Goal: Navigation & Orientation: Find specific page/section

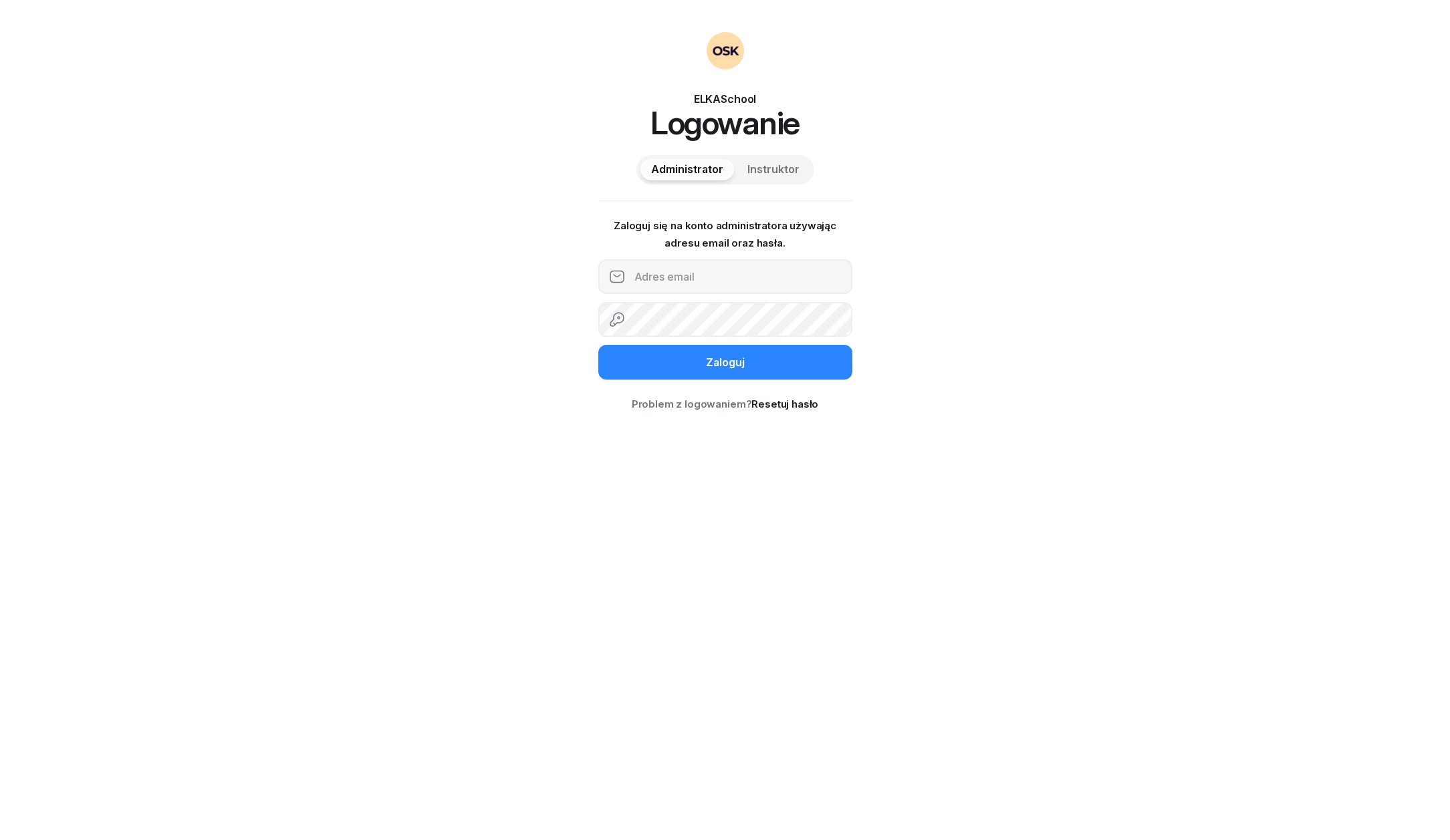
click at [964, 270] on div "ELKASchool Logowanie Administrator Instruktor Zaloguj się na konto administrato…" at bounding box center [725, 420] width 1450 height 840
click at [787, 274] on input "email" at bounding box center [725, 277] width 254 height 35
paste input "732242954"
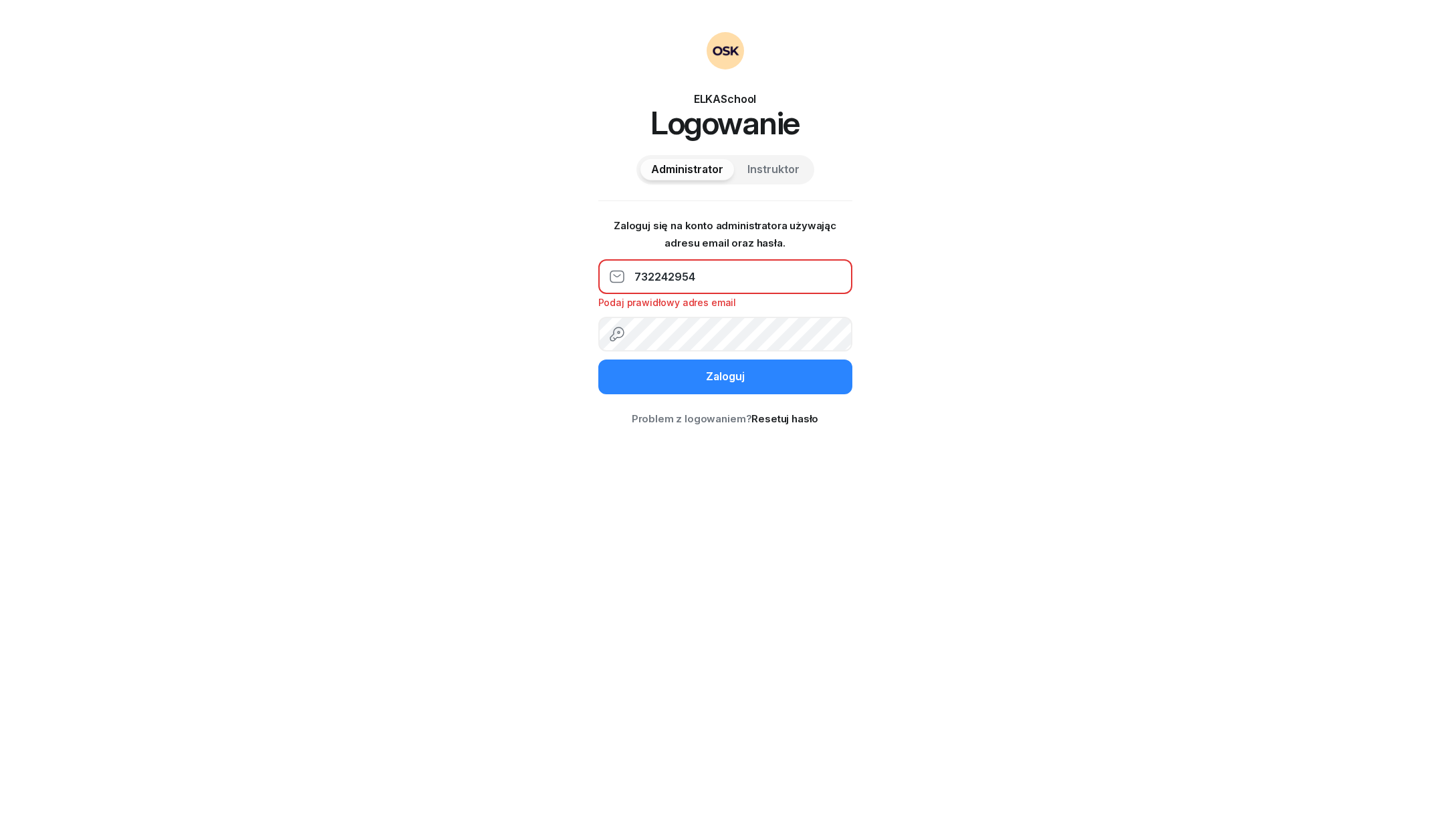
type input "732242954"
click at [769, 164] on span "Instruktor" at bounding box center [774, 170] width 52 height 17
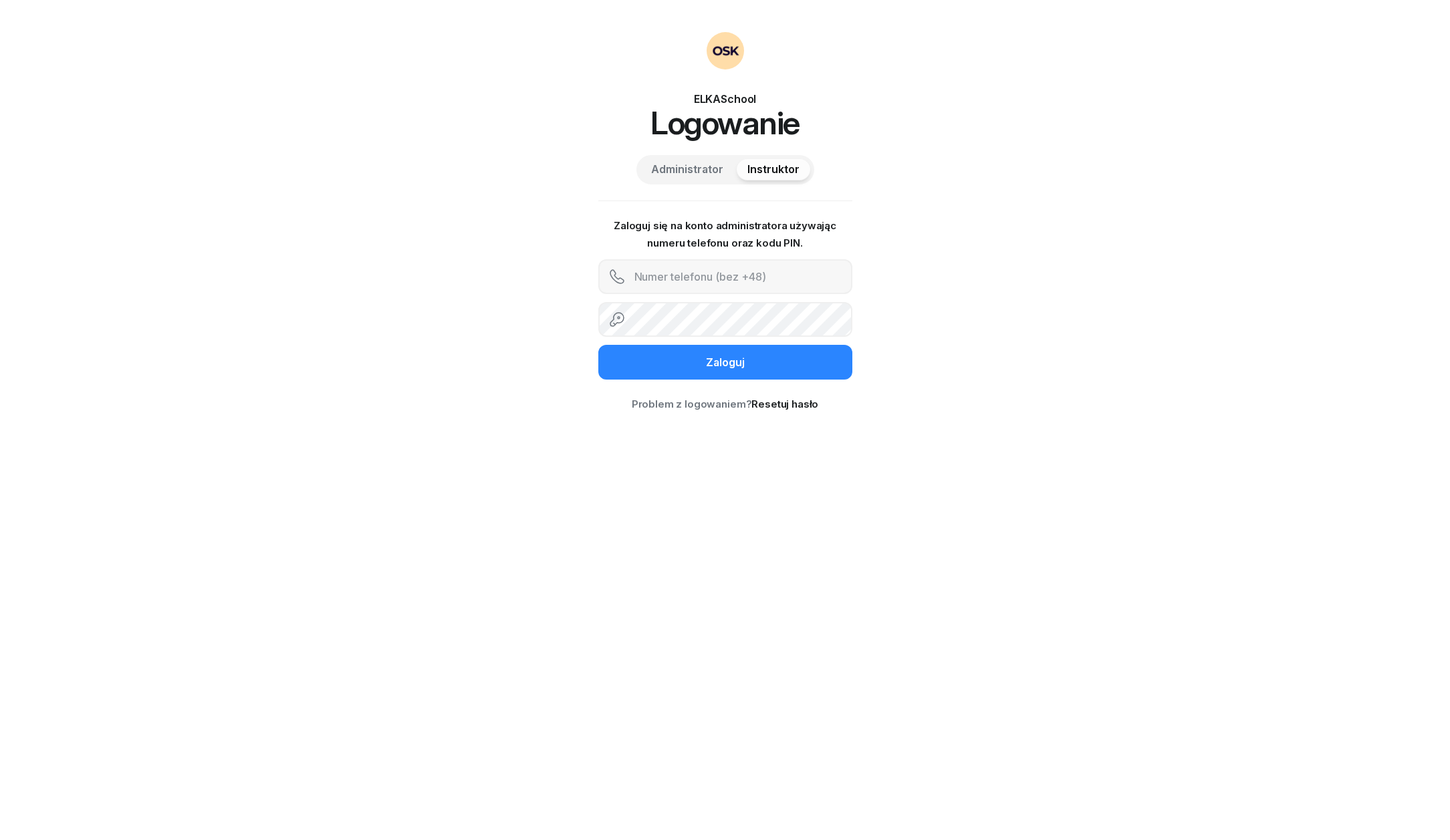
click at [689, 174] on span "Administrator" at bounding box center [686, 170] width 72 height 17
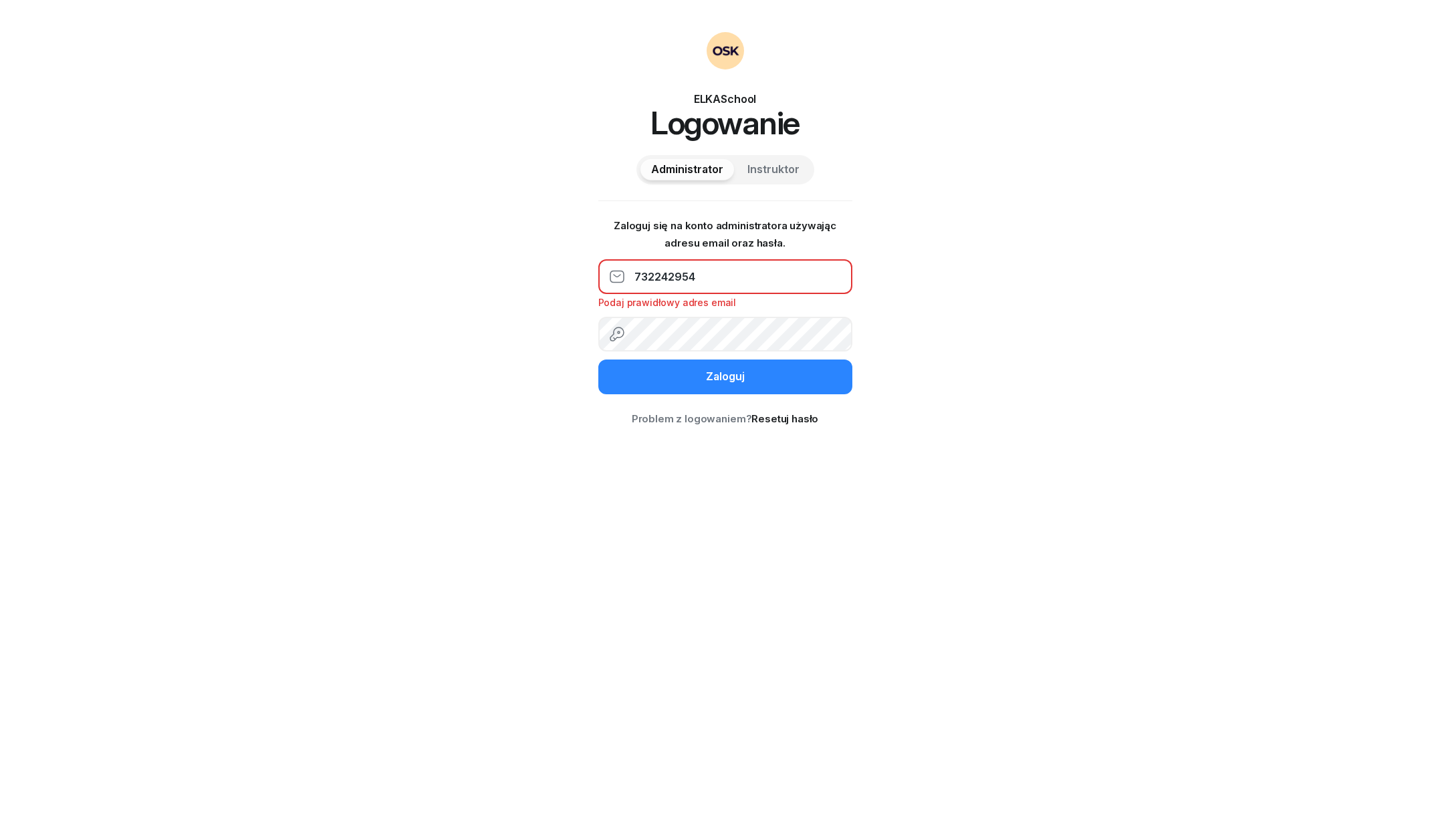
click at [674, 274] on input "732242954" at bounding box center [725, 277] width 254 height 35
click at [774, 174] on span "Instruktor" at bounding box center [774, 170] width 52 height 17
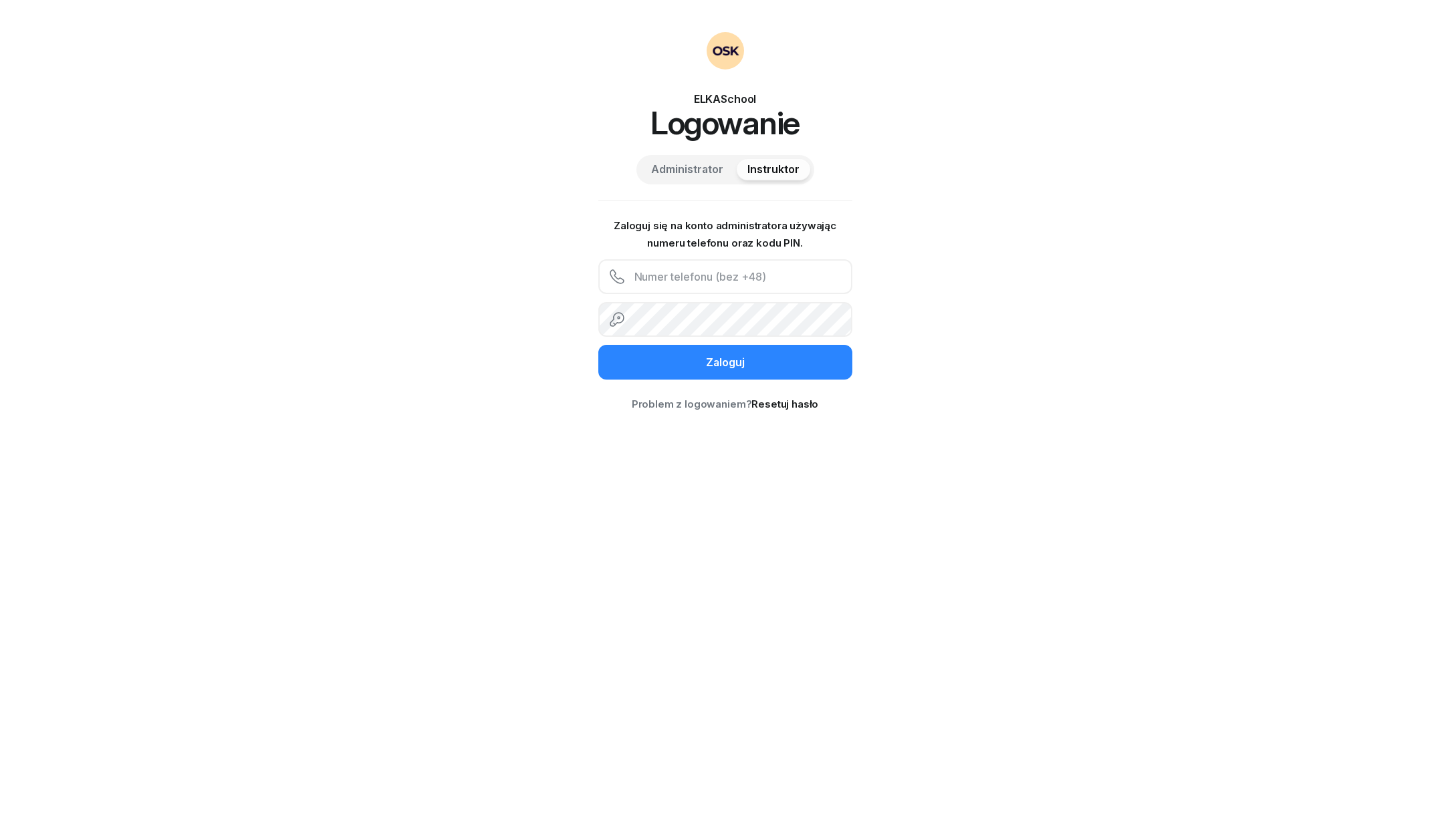
paste input "732242954"
type input "732242954"
click at [713, 155] on div "ELKASchool Logowanie Administrator Instruktor" at bounding box center [725, 108] width 254 height 153
click at [708, 163] on span "Administrator" at bounding box center [686, 170] width 72 height 17
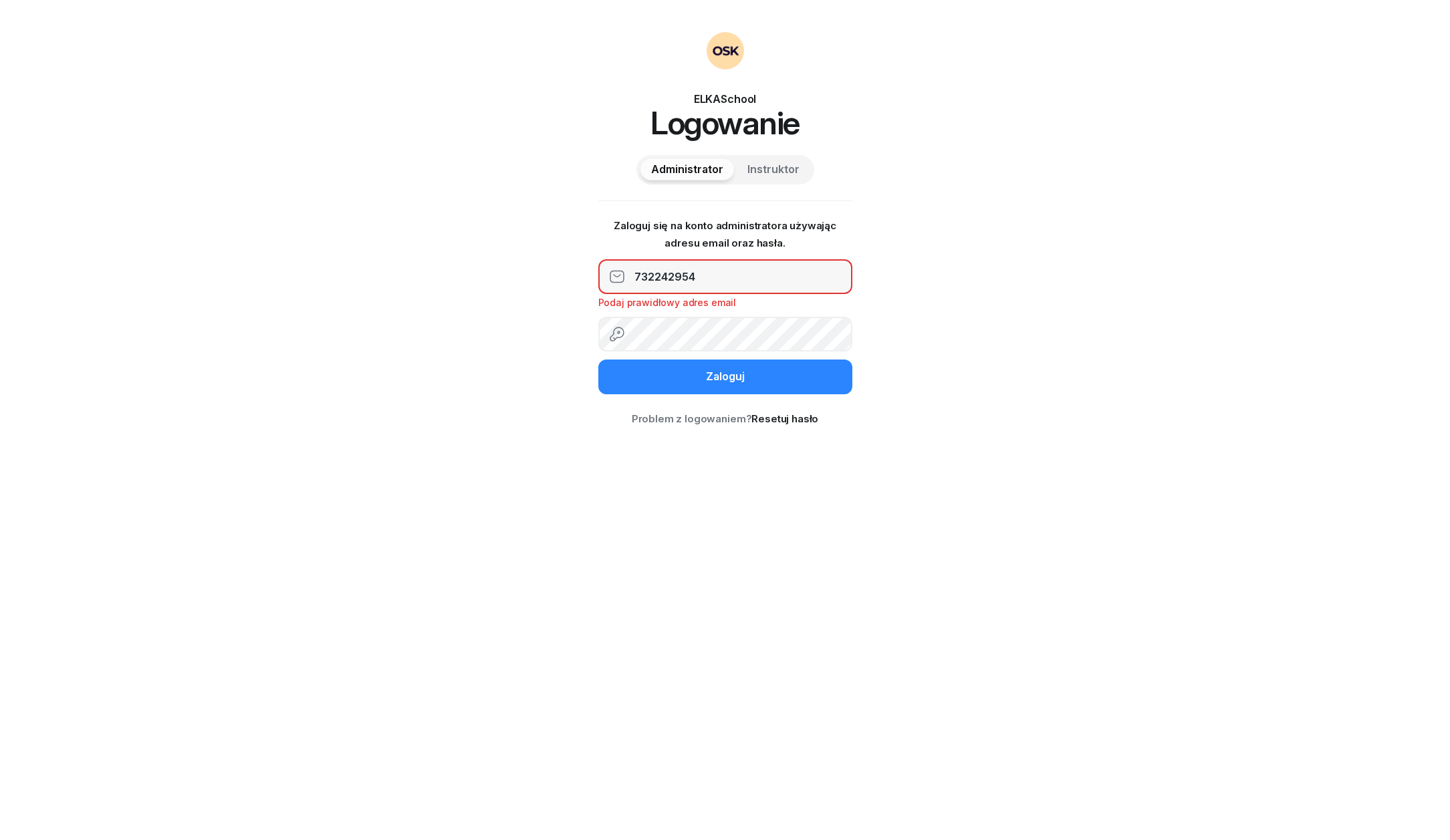
click at [778, 163] on span "Instruktor" at bounding box center [774, 170] width 52 height 17
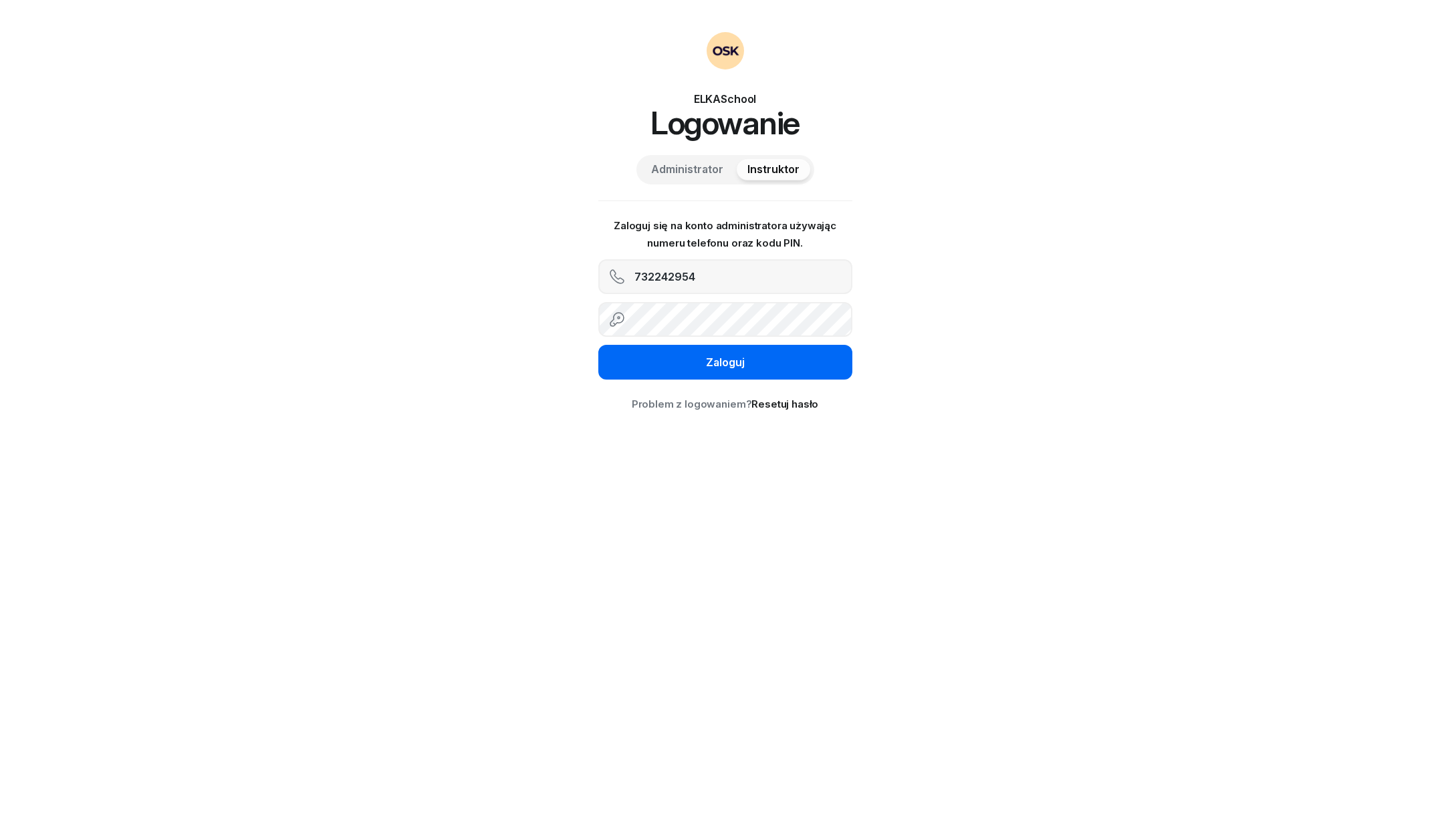
click at [745, 359] on button "Zaloguj" at bounding box center [725, 362] width 254 height 35
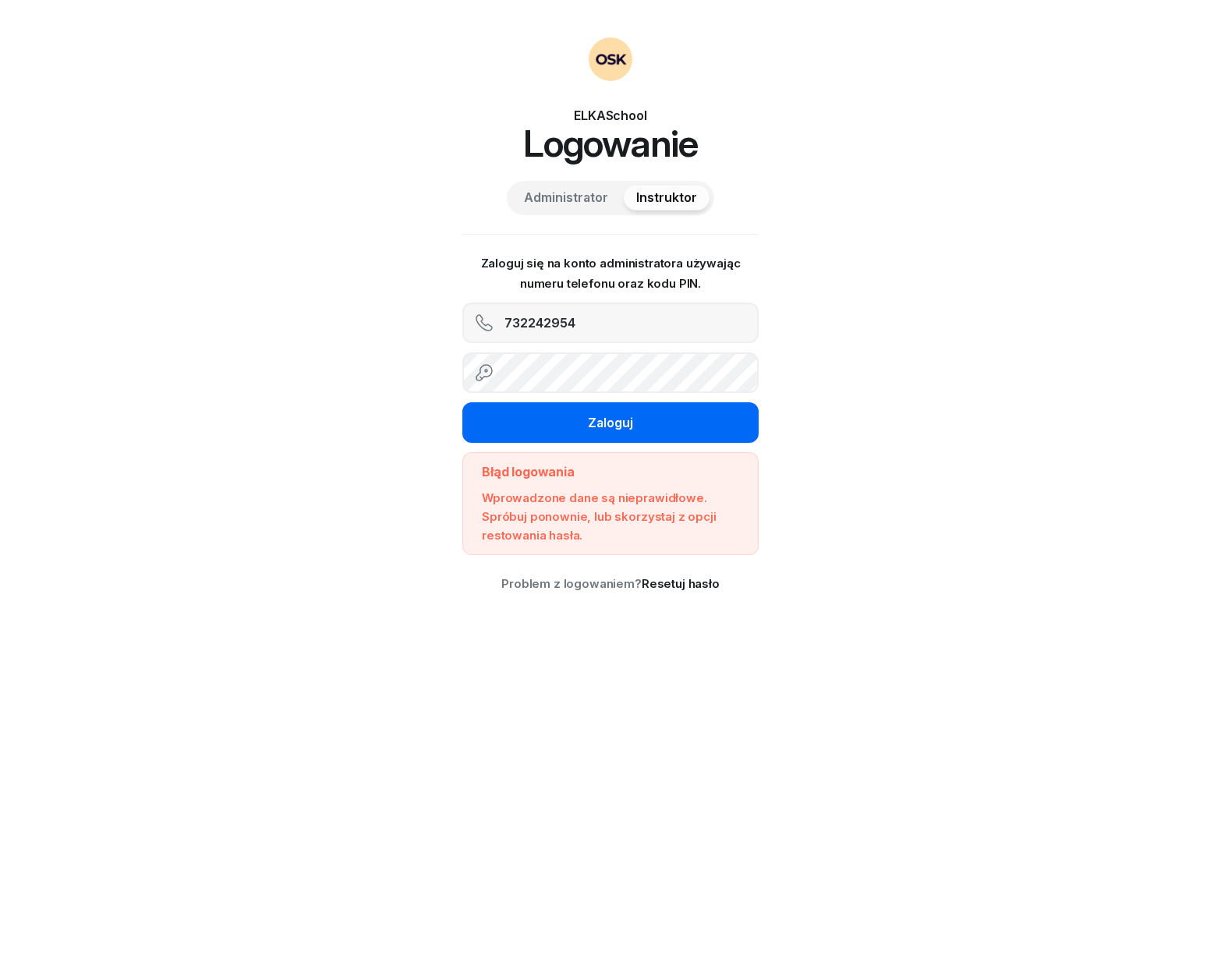
click at [622, 413] on div "Zaloguj" at bounding box center [611, 423] width 45 height 20
click at [591, 416] on div "Zaloguj" at bounding box center [611, 423] width 45 height 20
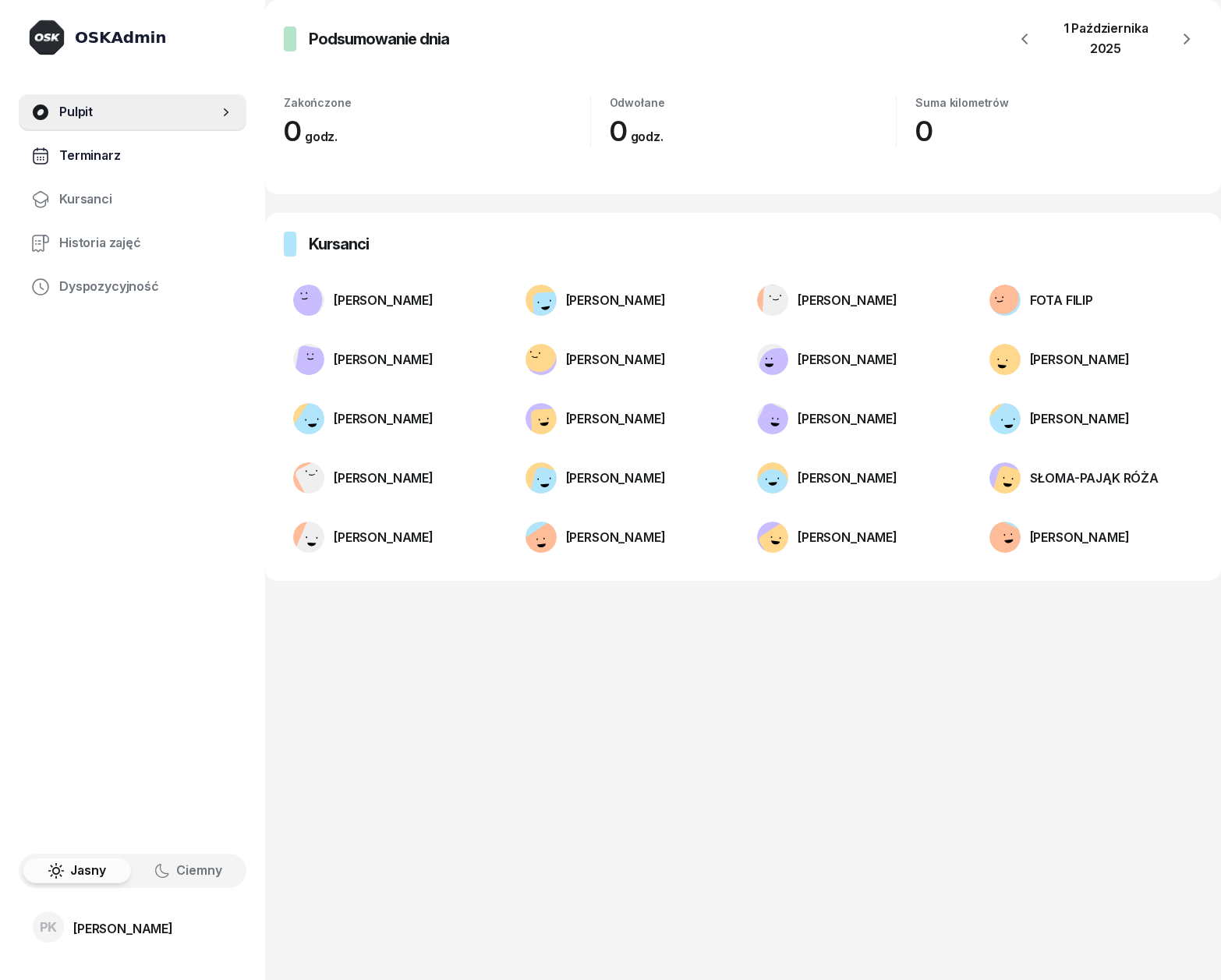
click at [108, 157] on span "Terminarz" at bounding box center [147, 156] width 175 height 20
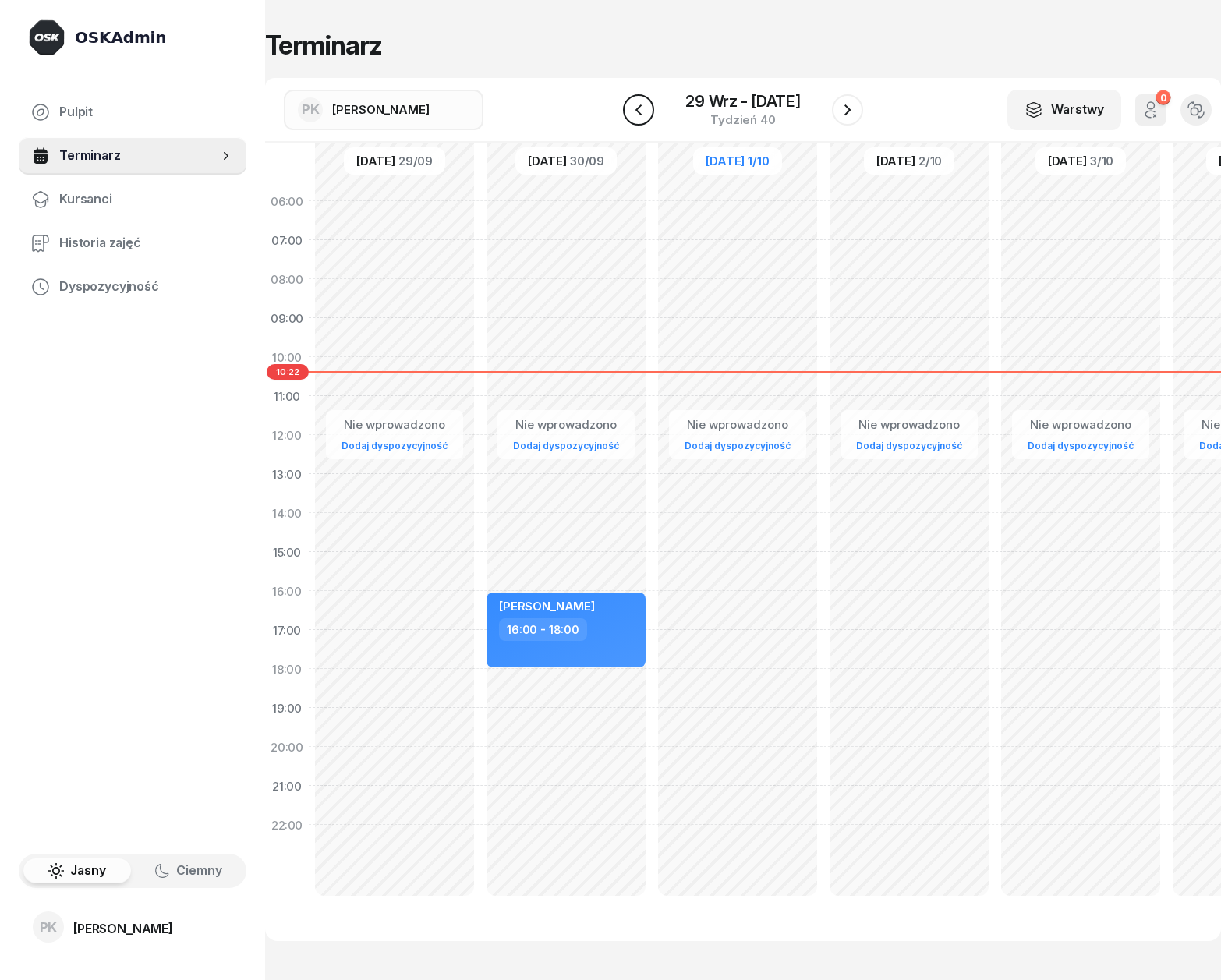
click at [634, 103] on icon "button" at bounding box center [638, 110] width 19 height 19
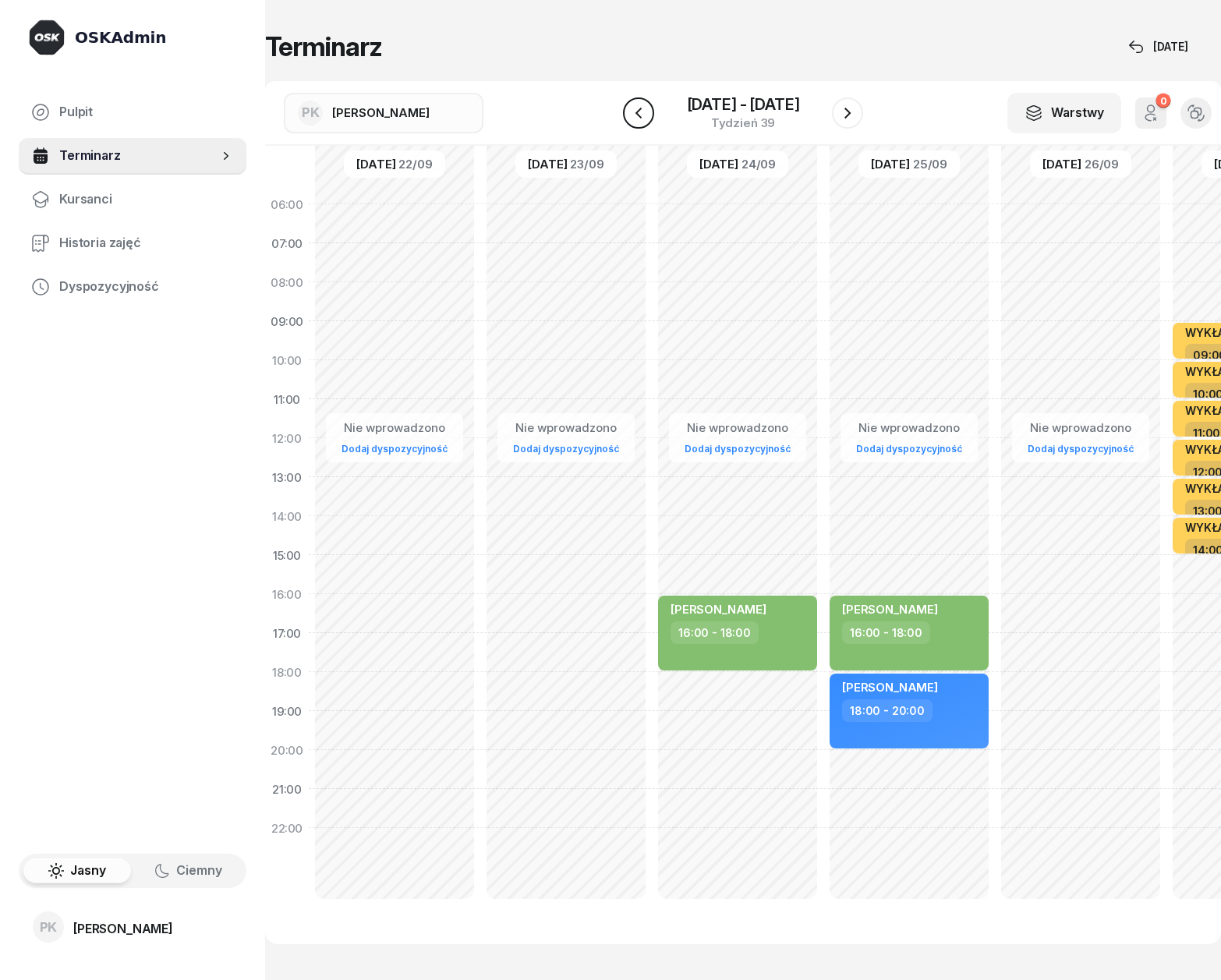
click at [634, 103] on icon "button" at bounding box center [638, 113] width 19 height 19
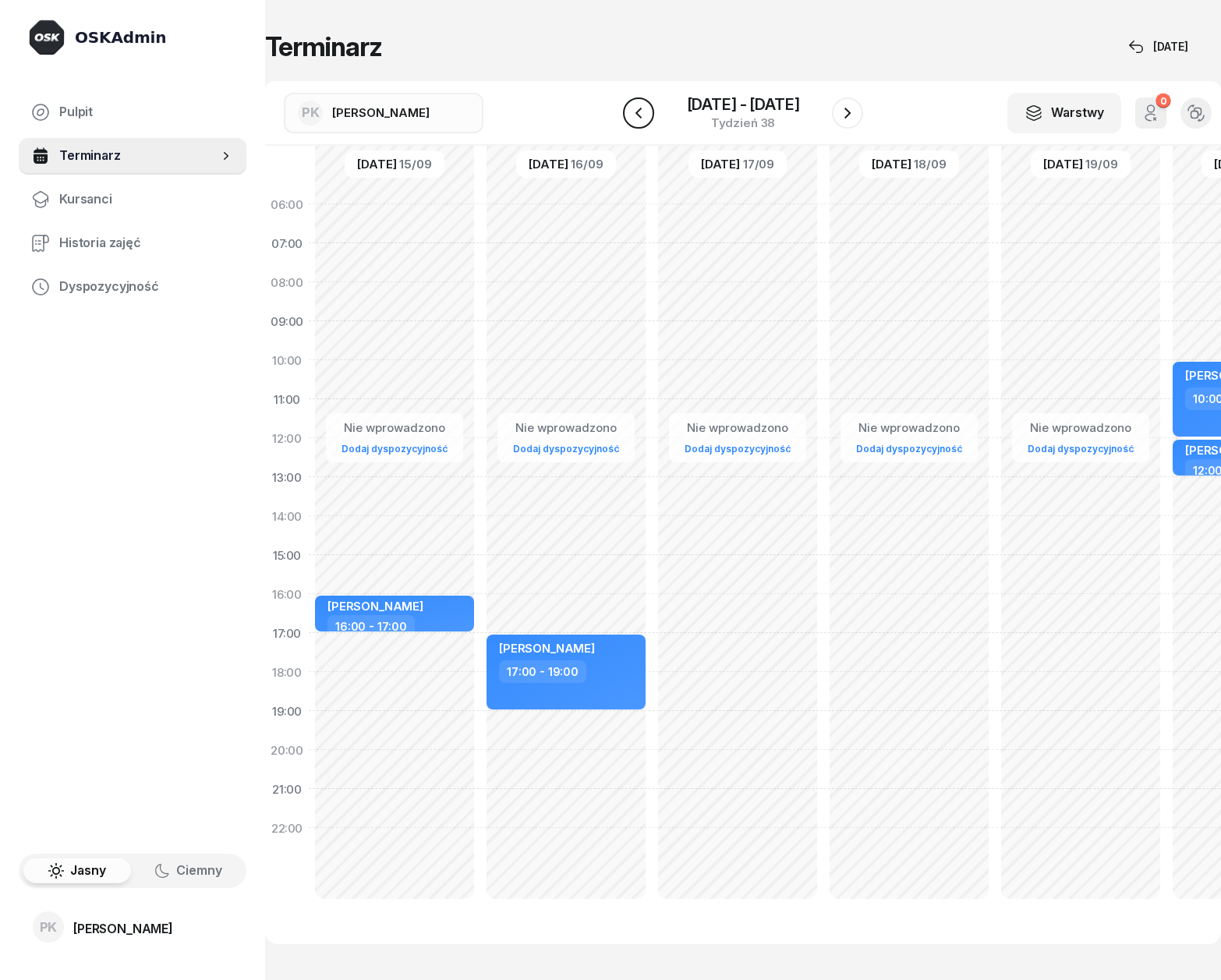
click at [634, 103] on icon "button" at bounding box center [638, 113] width 19 height 19
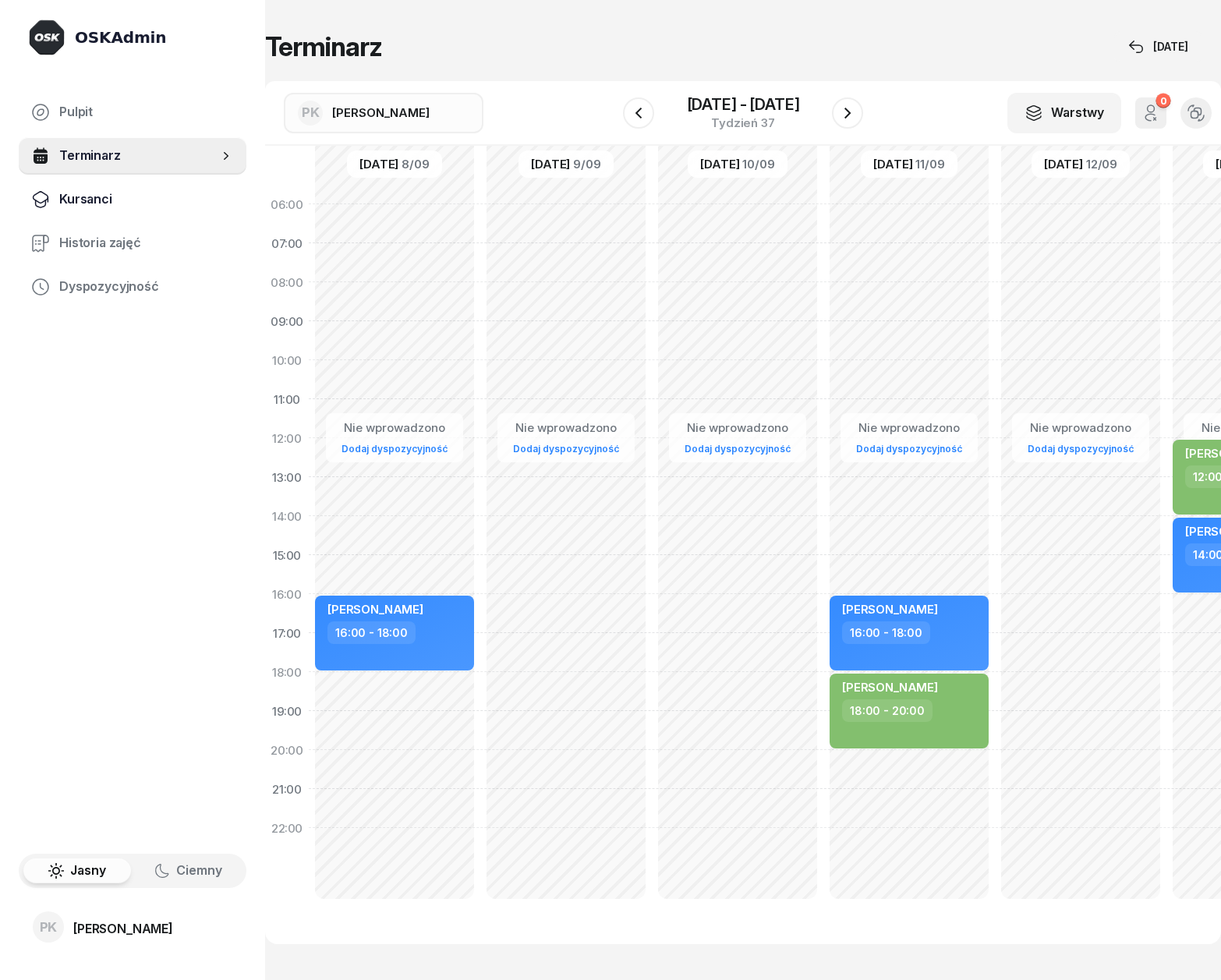
click at [111, 198] on span "Kursanci" at bounding box center [147, 200] width 175 height 20
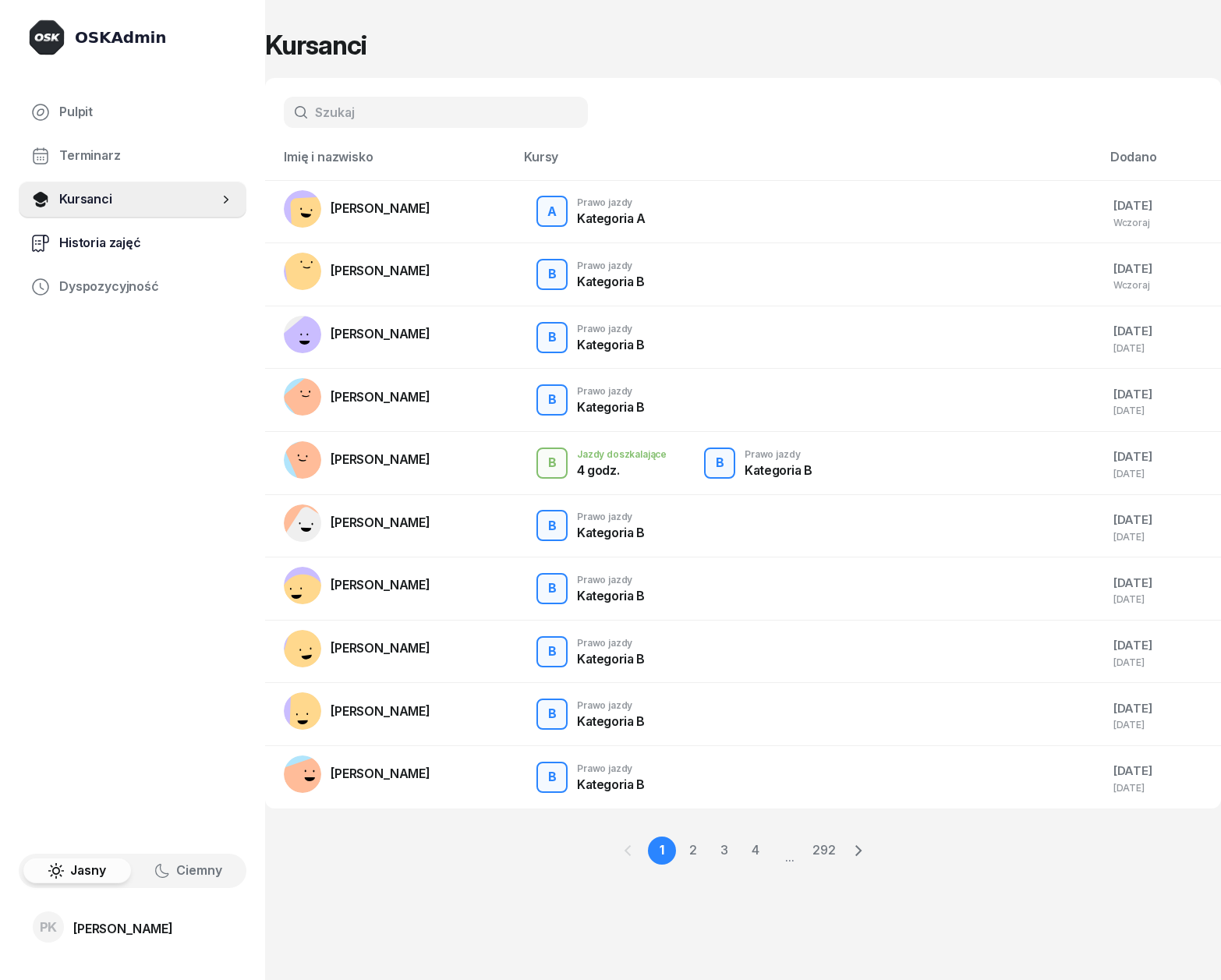
click at [126, 246] on span "Historia zajęć" at bounding box center [147, 243] width 175 height 20
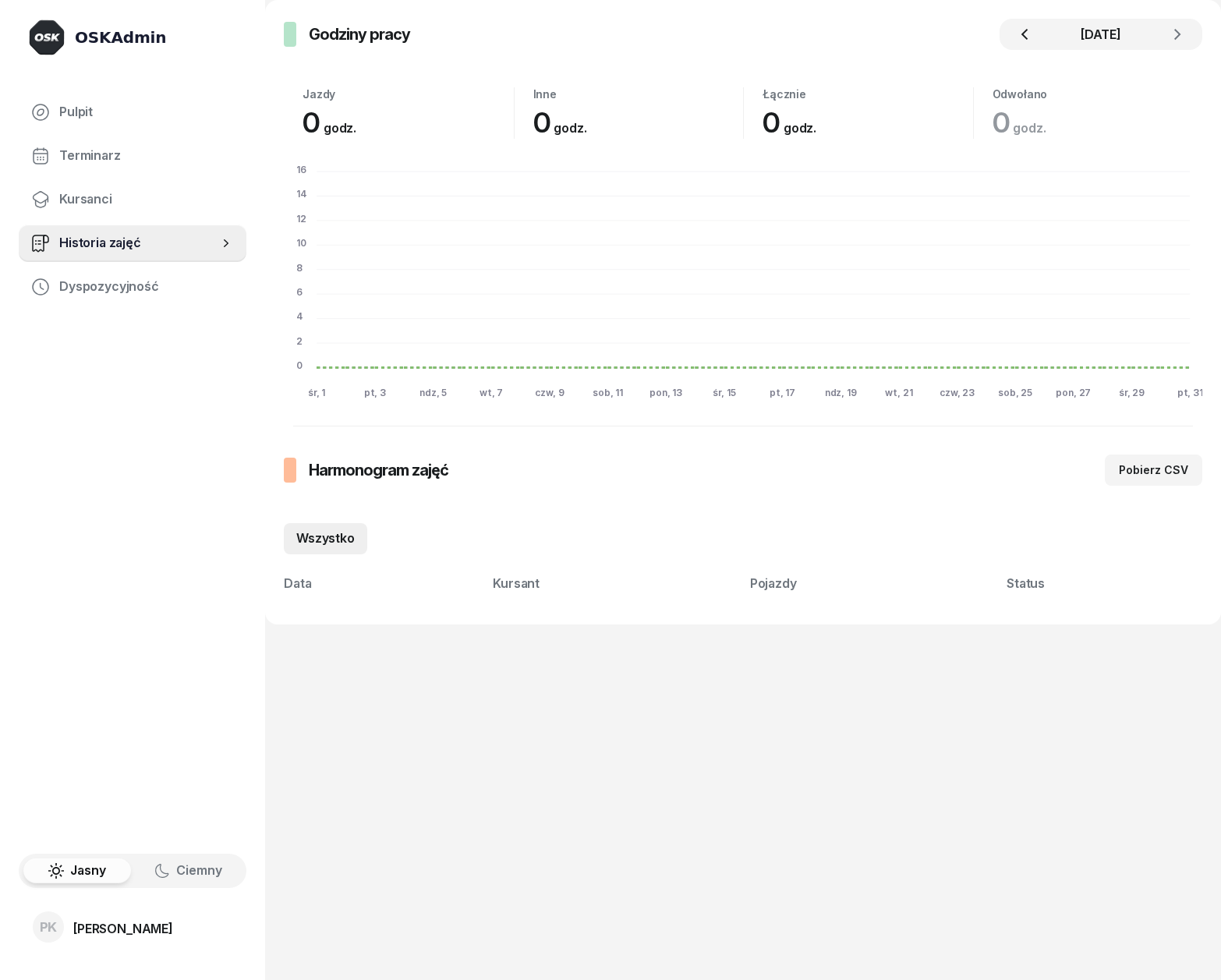
click at [1028, 34] on icon "button" at bounding box center [1025, 34] width 19 height 19
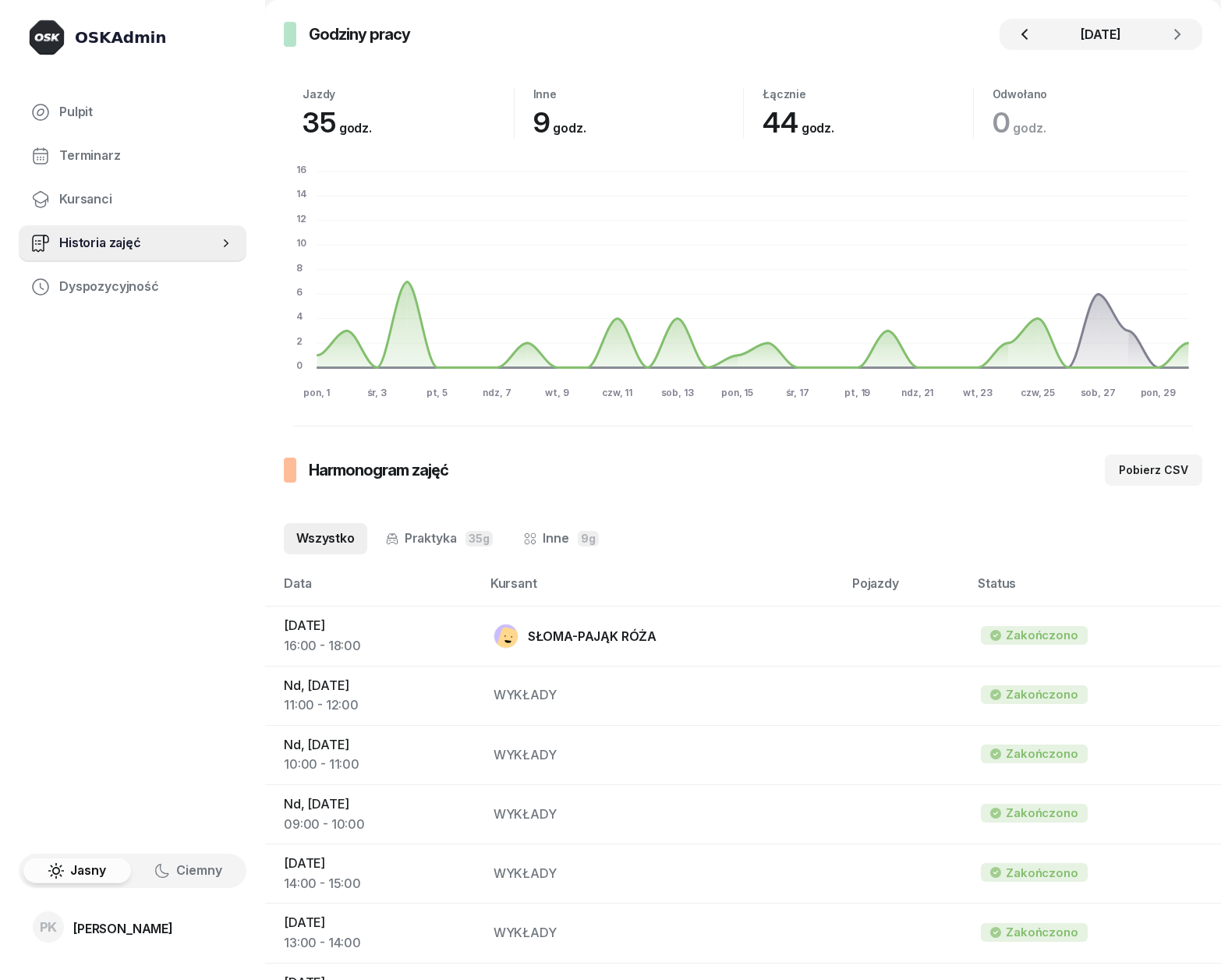
click at [1029, 32] on icon "button" at bounding box center [1025, 34] width 19 height 19
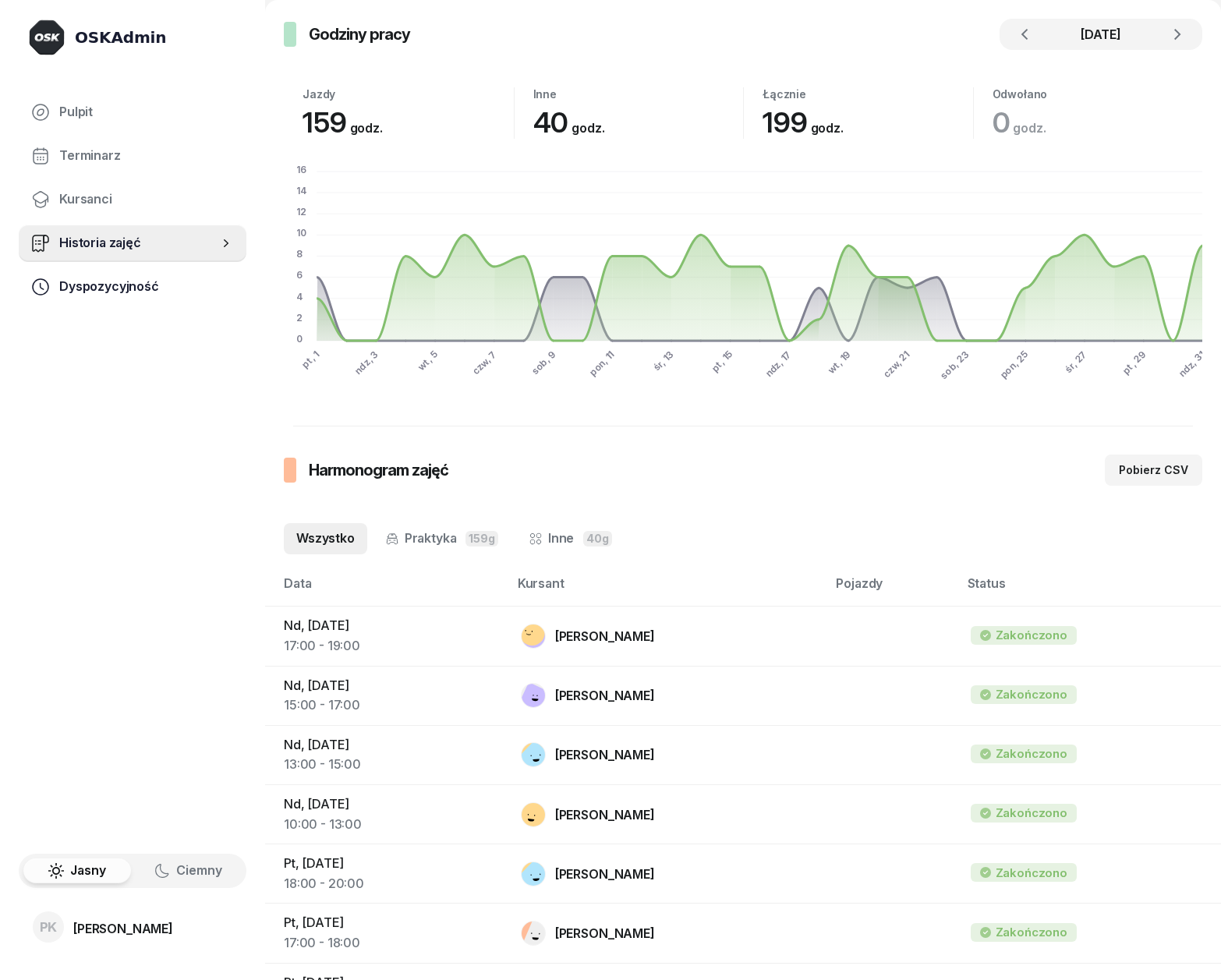
click at [127, 301] on link "Dyspozycyjność" at bounding box center [133, 287] width 227 height 38
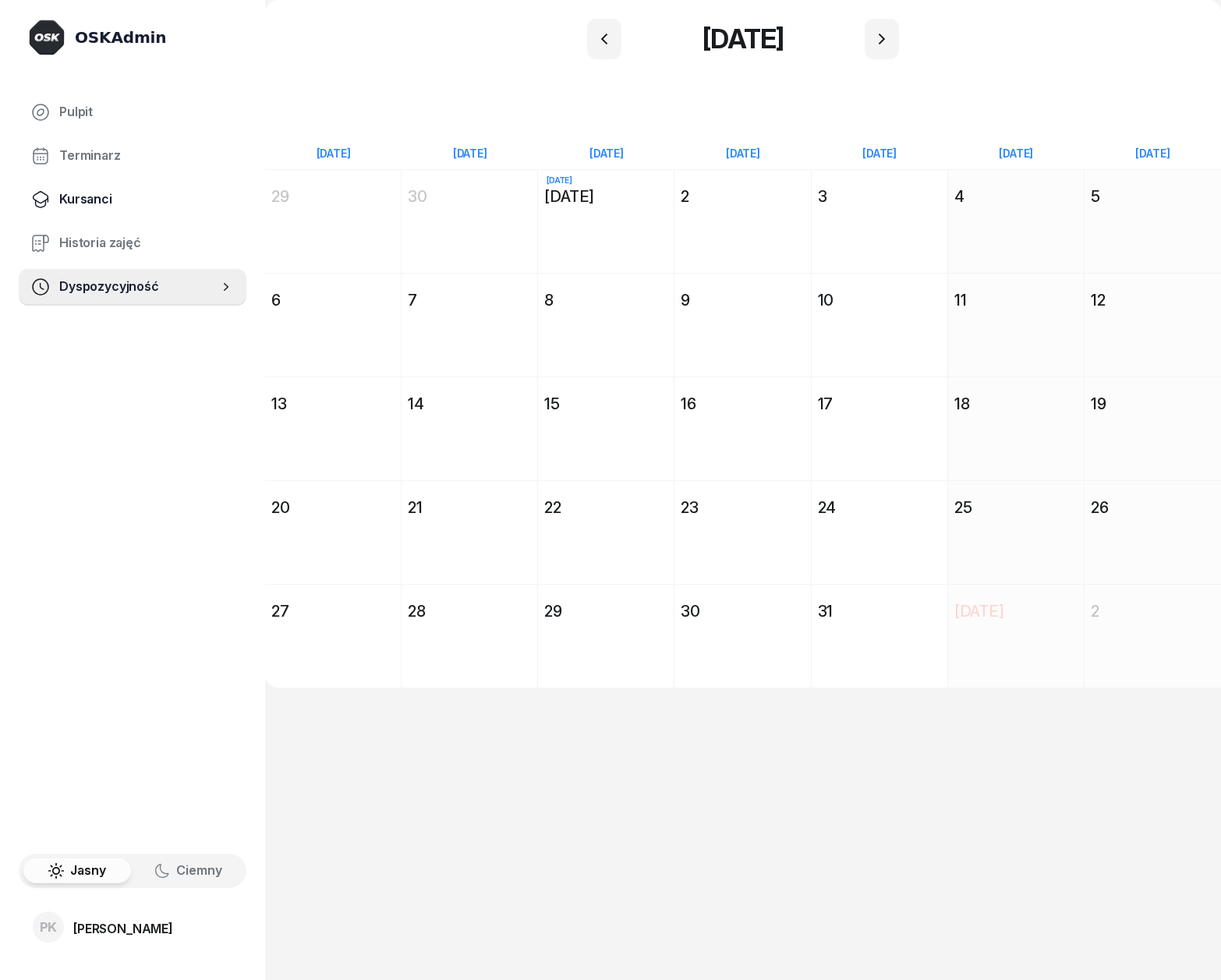
click at [119, 205] on span "Kursanci" at bounding box center [147, 200] width 175 height 20
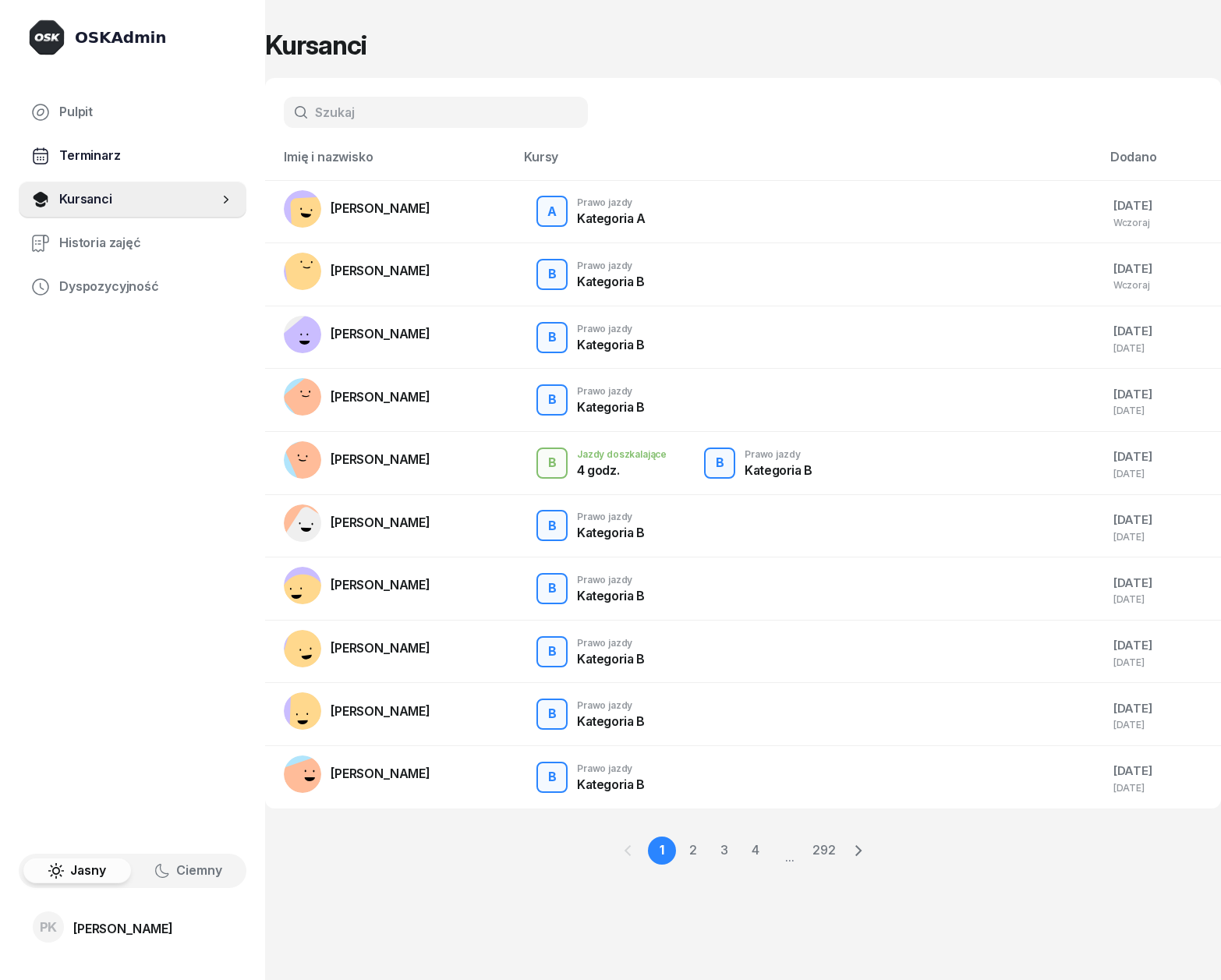
click at [110, 137] on link "Terminarz" at bounding box center [133, 156] width 227 height 38
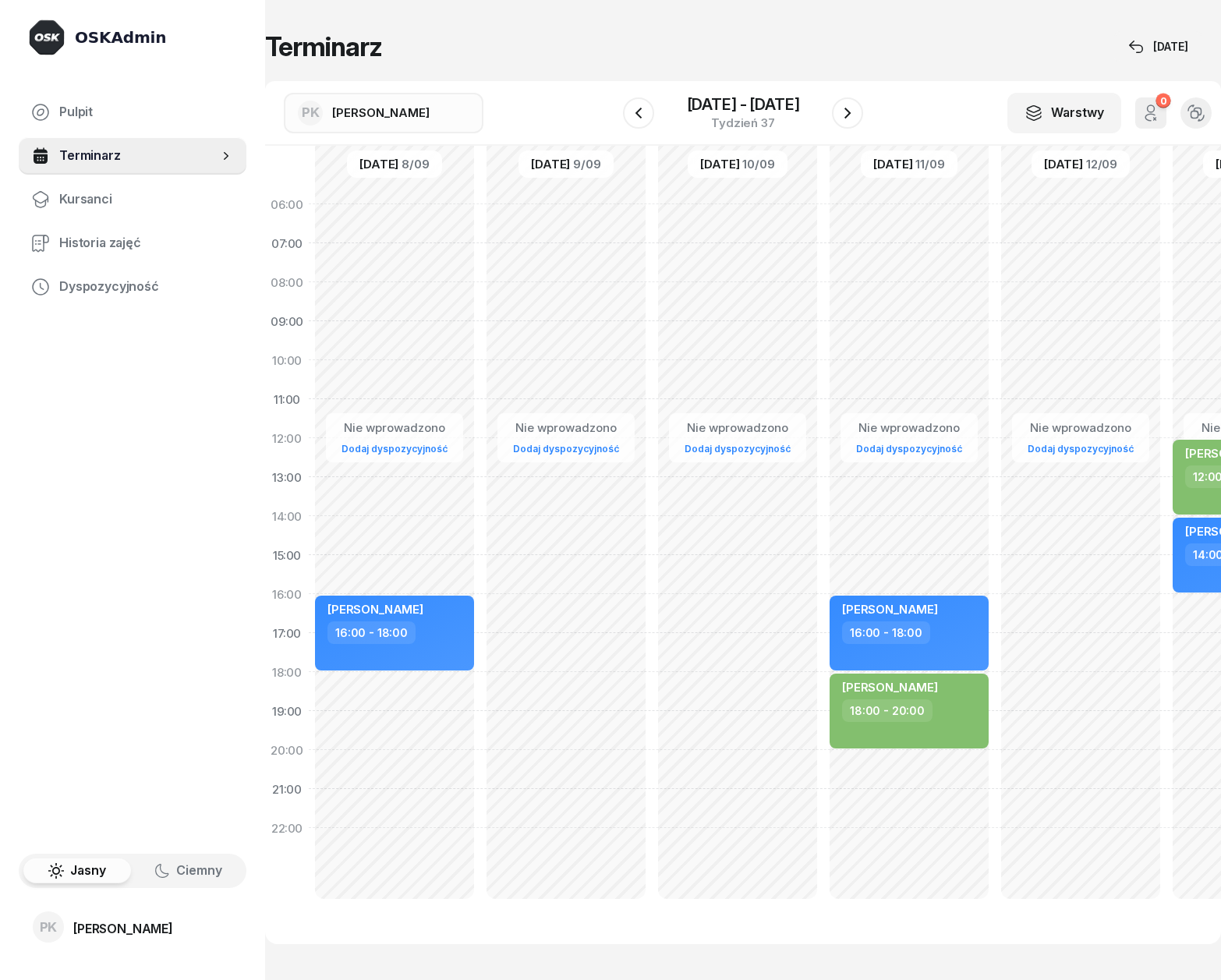
click at [719, 534] on div "Nie wprowadzono Dodaj dyspozycyjność" at bounding box center [737, 555] width 172 height 741
click at [858, 113] on button "button" at bounding box center [848, 113] width 31 height 31
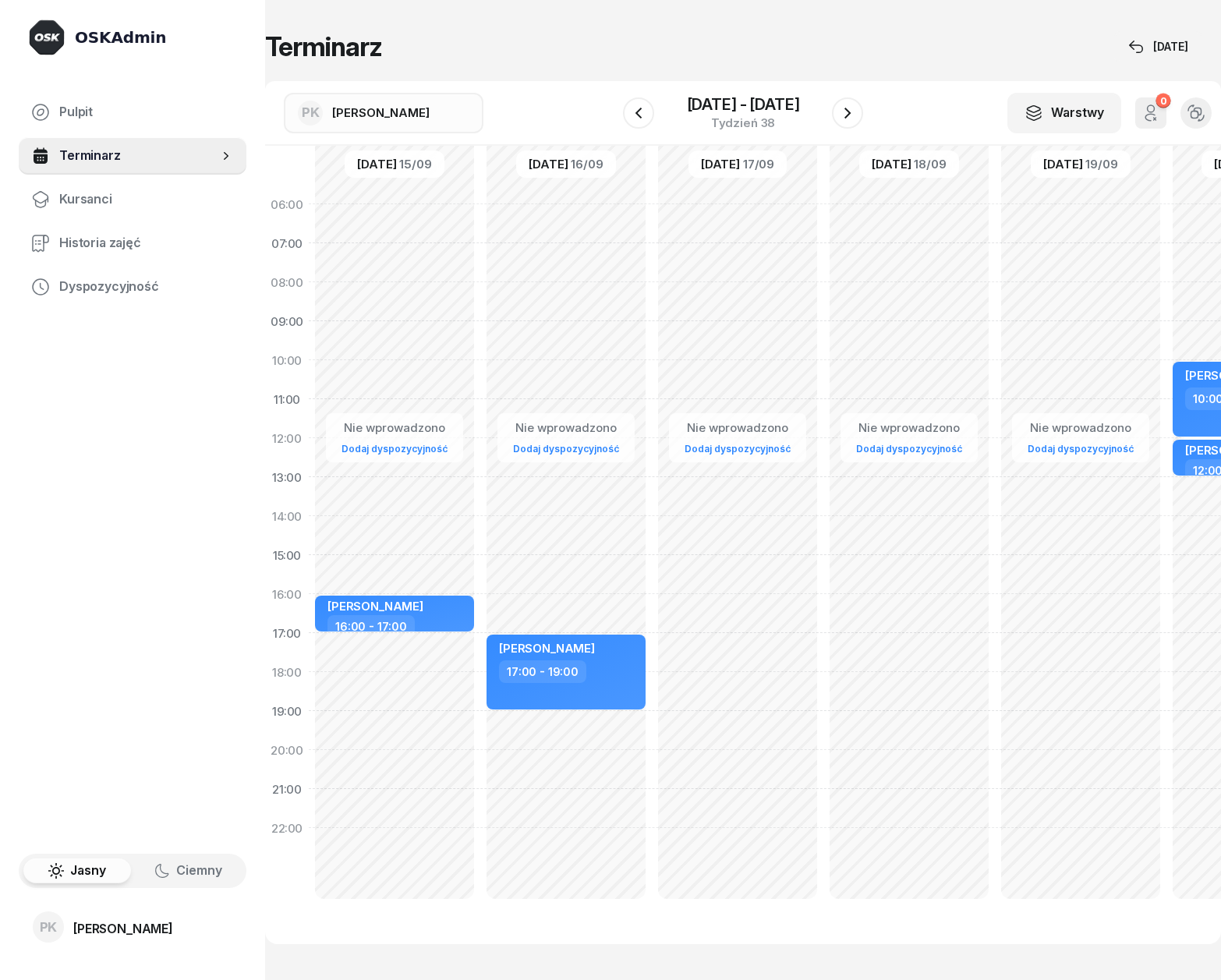
click at [743, 383] on div "Nie wprowadzono Dodaj dyspozycyjność" at bounding box center [737, 555] width 172 height 741
click at [845, 100] on button "button" at bounding box center [848, 113] width 31 height 31
